Goal: Transaction & Acquisition: Obtain resource

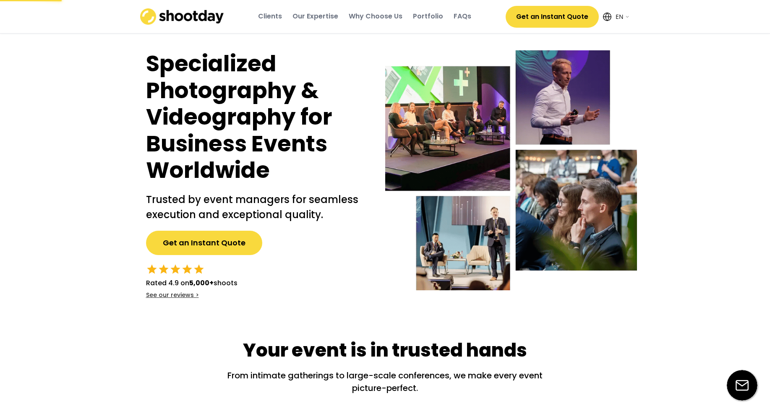
select select ""en""
click at [537, 22] on button "Get an Instant Quote" at bounding box center [552, 17] width 93 height 22
